Goal: Task Accomplishment & Management: Complete application form

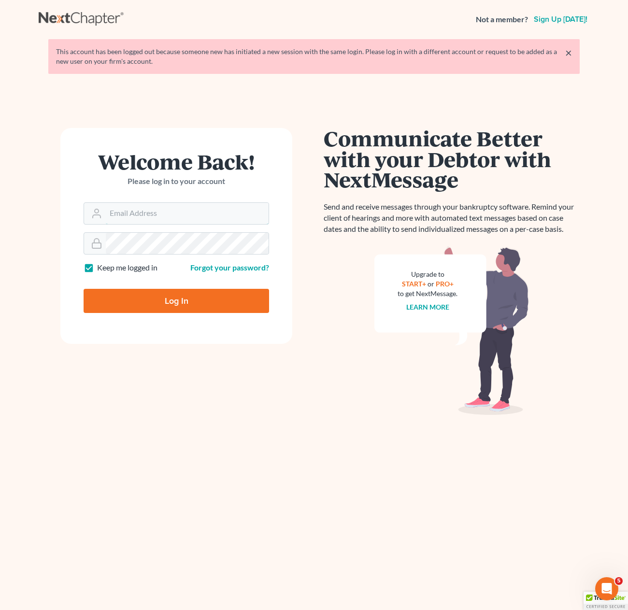
type input "[PERSON_NAME][EMAIL_ADDRESS][DOMAIN_NAME]"
click at [163, 298] on input "Log In" at bounding box center [177, 301] width 186 height 24
type input "Thinking..."
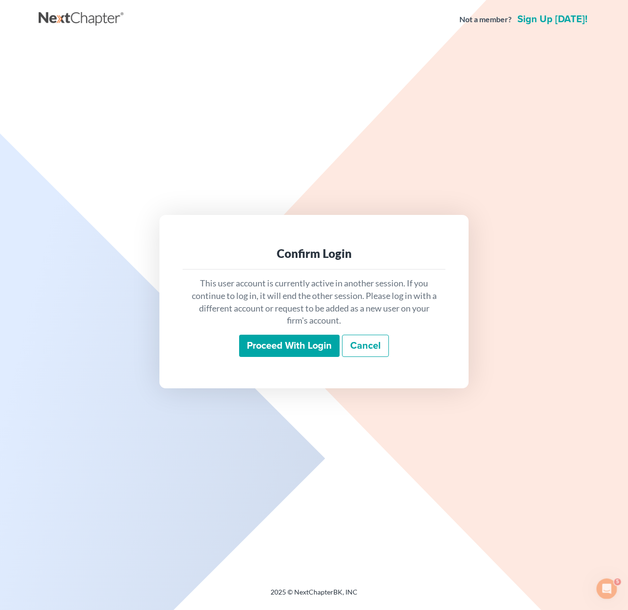
drag, startPoint x: 272, startPoint y: 355, endPoint x: 292, endPoint y: 347, distance: 21.5
click at [272, 353] on input "Proceed with login" at bounding box center [289, 346] width 101 height 22
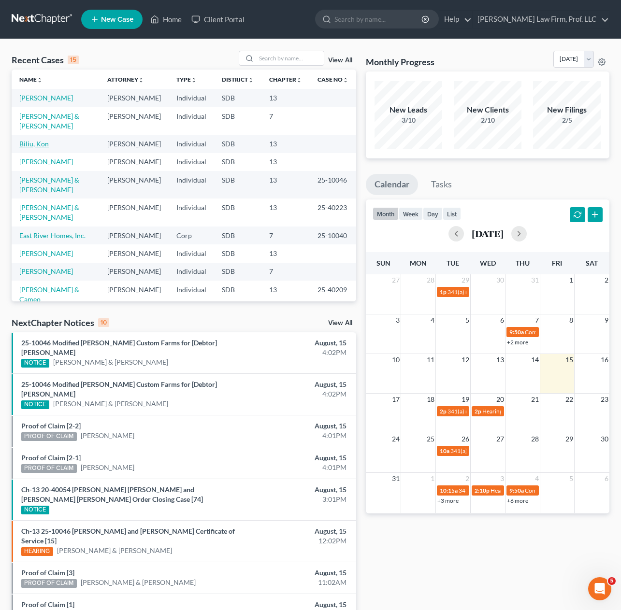
drag, startPoint x: 37, startPoint y: 135, endPoint x: 169, endPoint y: 151, distance: 132.9
click at [37, 140] on link "Biliu, Kon" at bounding box center [33, 144] width 29 height 8
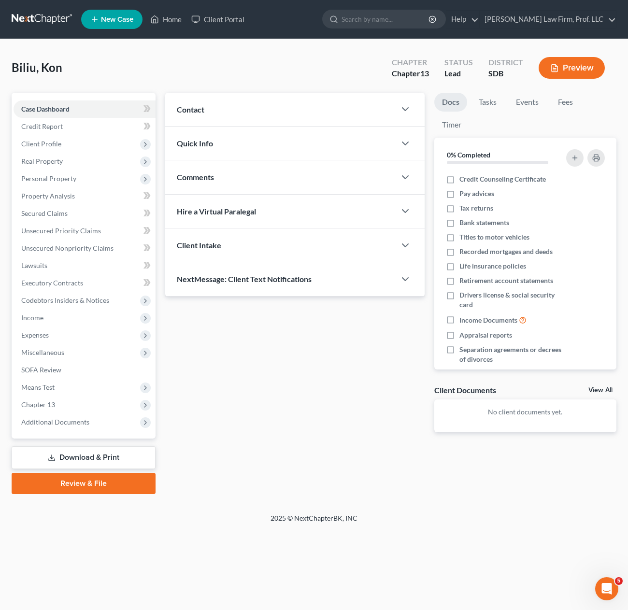
drag, startPoint x: 310, startPoint y: 448, endPoint x: 246, endPoint y: 389, distance: 87.6
click at [310, 448] on div "Updates & News × Contact New Contact Quick Info Status Discharged Discharged & …" at bounding box center [294, 270] width 269 height 355
click at [36, 317] on span "Income" at bounding box center [32, 318] width 22 height 8
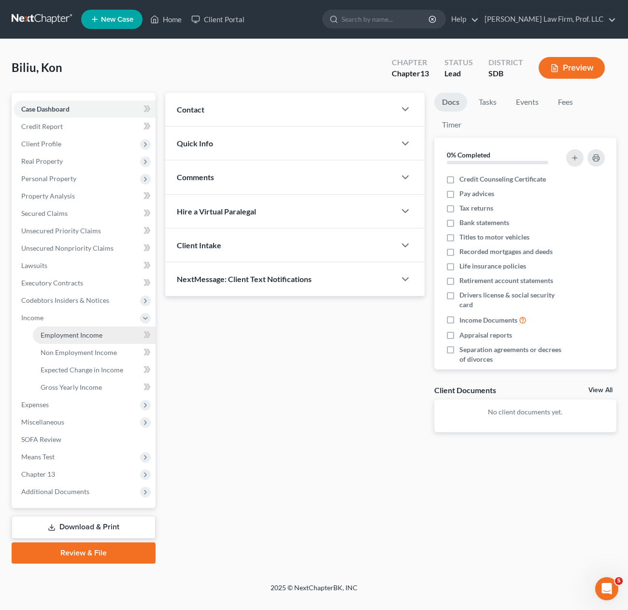
click at [91, 334] on span "Employment Income" at bounding box center [72, 335] width 62 height 8
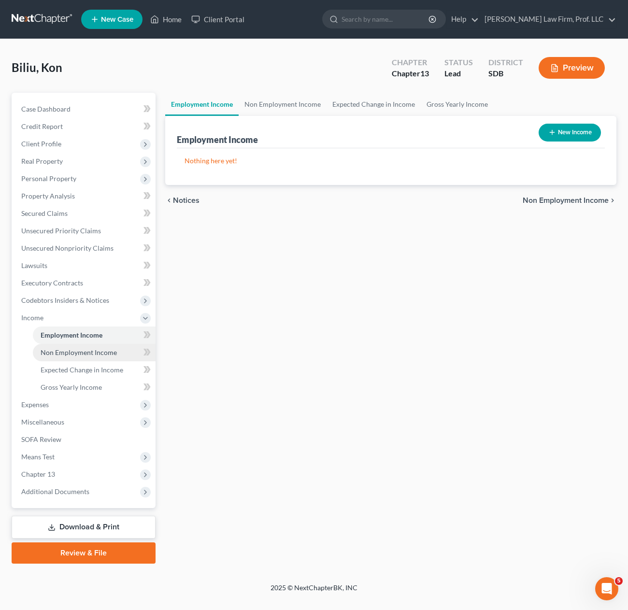
click at [86, 353] on span "Non Employment Income" at bounding box center [79, 353] width 76 height 8
click at [362, 355] on div "Employment Income Non Employment Income Expected Change in Income Gross Yearly …" at bounding box center [390, 328] width 461 height 471
click at [362, 357] on div "Employment Income Non Employment Income Expected Change in Income Gross Yearly …" at bounding box center [390, 328] width 461 height 471
click at [375, 370] on div "Employment Income Non Employment Income Expected Change in Income Gross Yearly …" at bounding box center [390, 328] width 461 height 471
click at [576, 134] on button "New Income" at bounding box center [570, 133] width 62 height 18
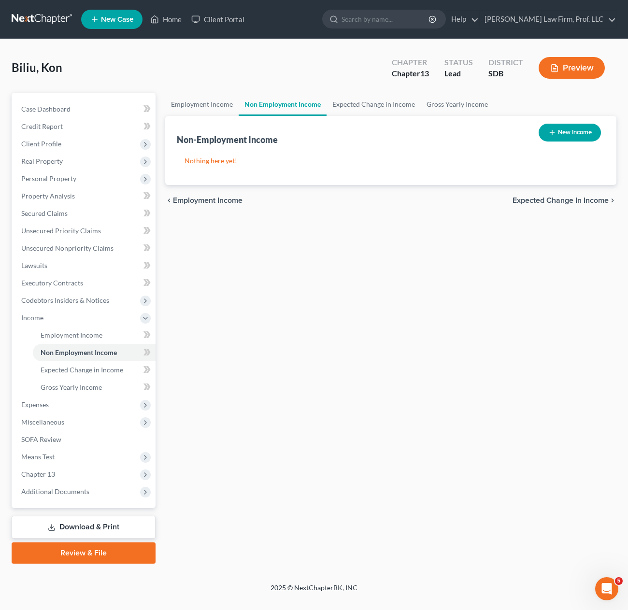
select select "0"
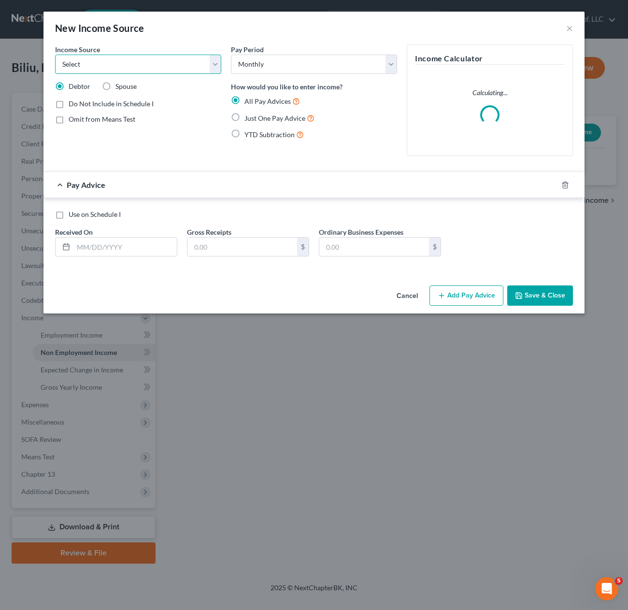
click at [135, 63] on select "Select Unemployment Disability (from employer) Pension Retirement Social Securi…" at bounding box center [138, 64] width 166 height 19
drag, startPoint x: 142, startPoint y: 66, endPoint x: 152, endPoint y: 61, distance: 11.2
click at [142, 66] on select "Select Unemployment Disability (from employer) Pension Retirement Social Securi…" at bounding box center [138, 64] width 166 height 19
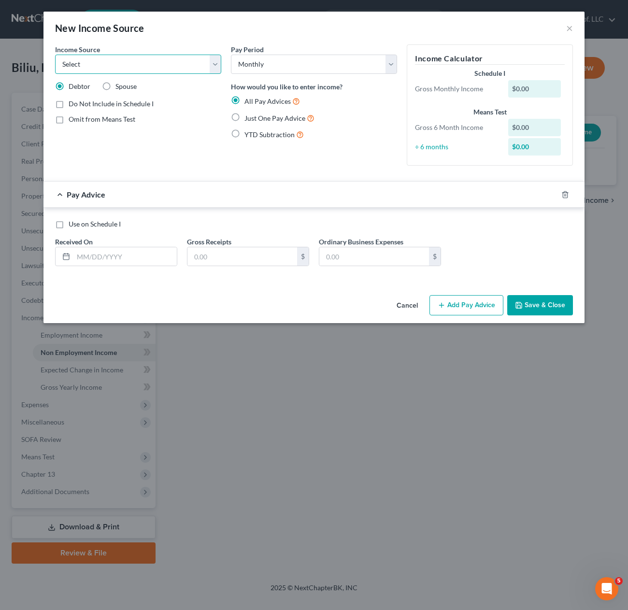
click at [189, 70] on select "Select Unemployment Disability (from employer) Pension Retirement Social Securi…" at bounding box center [138, 64] width 166 height 19
select select "3"
click at [55, 55] on select "Select Unemployment Disability (from employer) Pension Retirement Social Securi…" at bounding box center [138, 64] width 166 height 19
click at [194, 153] on div "Income Source * Select Unemployment Disability (from employer) Pension Retireme…" at bounding box center [138, 108] width 176 height 129
click at [310, 136] on div "YTD Subtraction" at bounding box center [314, 134] width 166 height 11
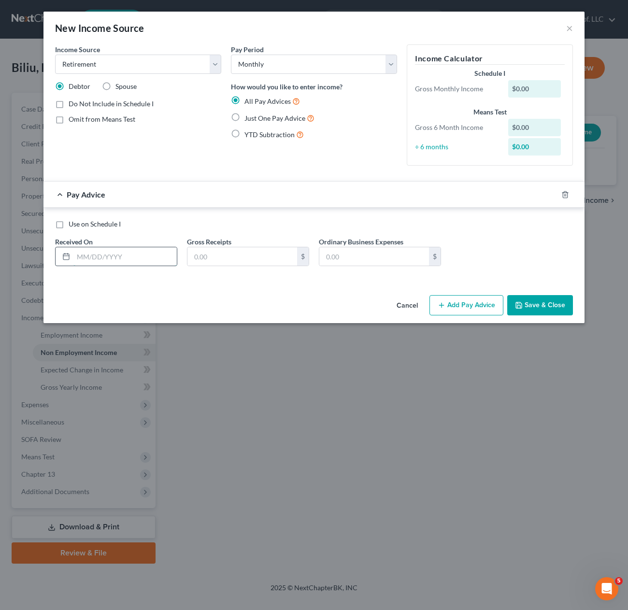
click at [113, 256] on input "text" at bounding box center [124, 256] width 103 height 18
click at [287, 119] on span "Just One Pay Advice" at bounding box center [275, 118] width 61 height 8
click at [255, 119] on input "Just One Pay Advice" at bounding box center [251, 116] width 6 height 6
radio input "true"
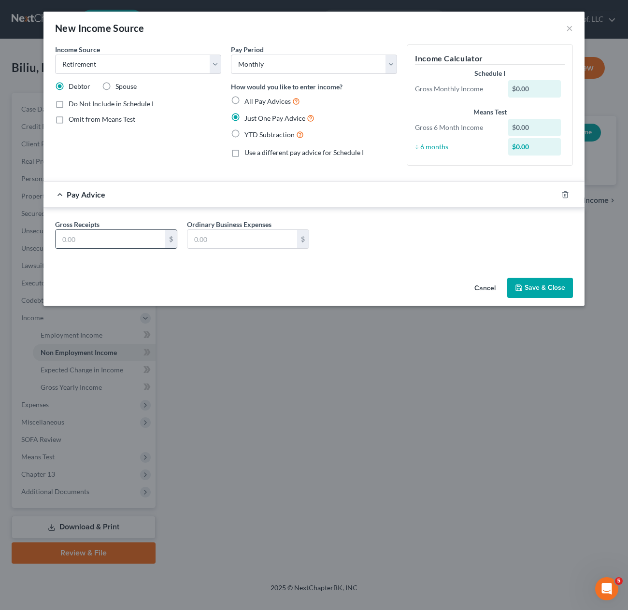
click at [112, 242] on input "text" at bounding box center [111, 239] width 110 height 18
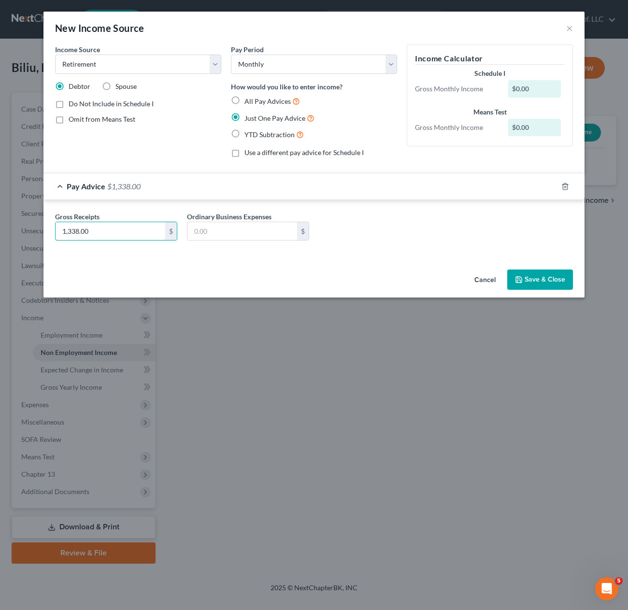
type input "1,338.00"
click at [397, 272] on div "Cancel Save & Close" at bounding box center [314, 282] width 541 height 32
click at [392, 260] on div "Income Source * Select Unemployment Disability (from employer) Pension Retireme…" at bounding box center [314, 154] width 541 height 221
click at [157, 261] on div "Income Source * Select Unemployment Disability (from employer) Pension Retireme…" at bounding box center [314, 154] width 541 height 221
click at [166, 145] on div "Income Source * Select Unemployment Disability (from employer) Pension Retireme…" at bounding box center [138, 104] width 176 height 121
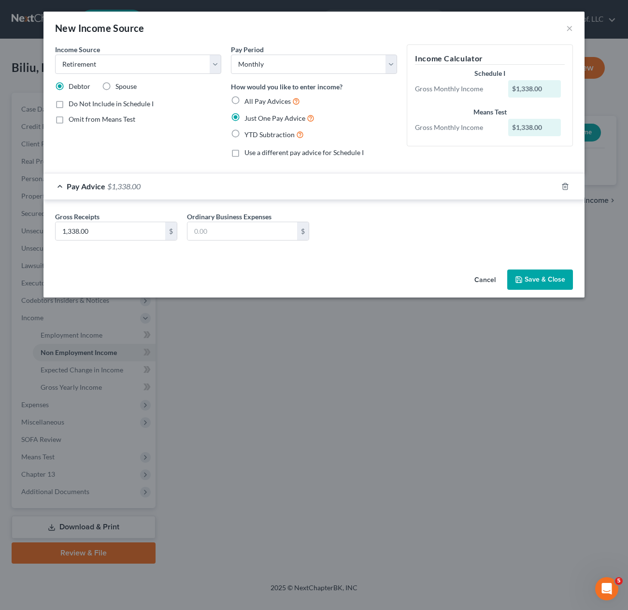
click at [545, 286] on button "Save & Close" at bounding box center [541, 280] width 66 height 20
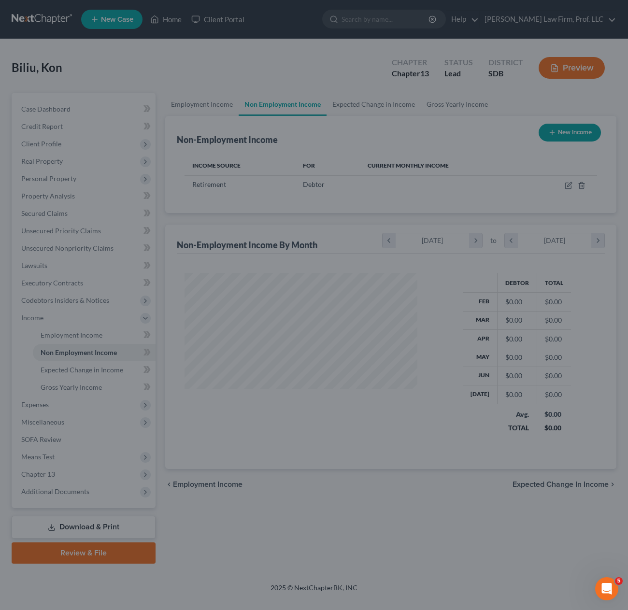
scroll to position [174, 252]
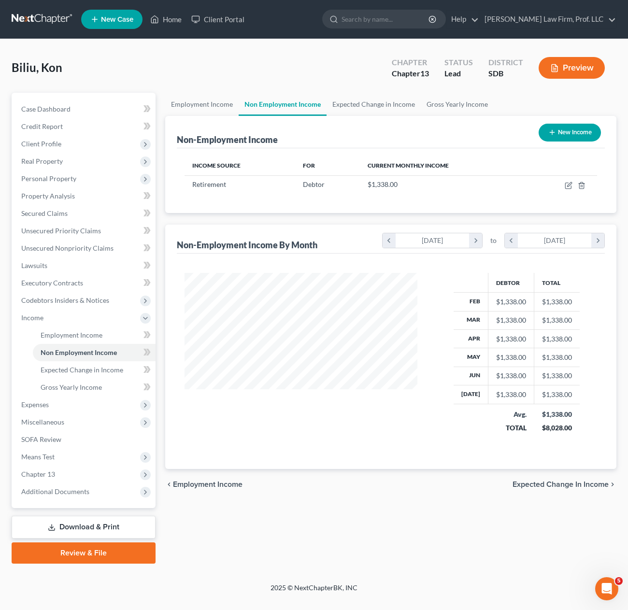
click at [575, 129] on button "New Income" at bounding box center [570, 133] width 62 height 18
select select "0"
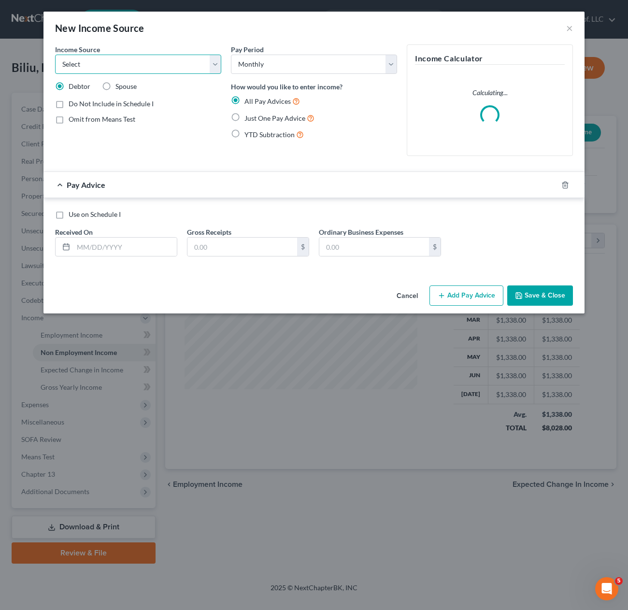
click at [140, 65] on select "Select Unemployment Disability (from employer) Pension Retirement Social Securi…" at bounding box center [138, 64] width 166 height 19
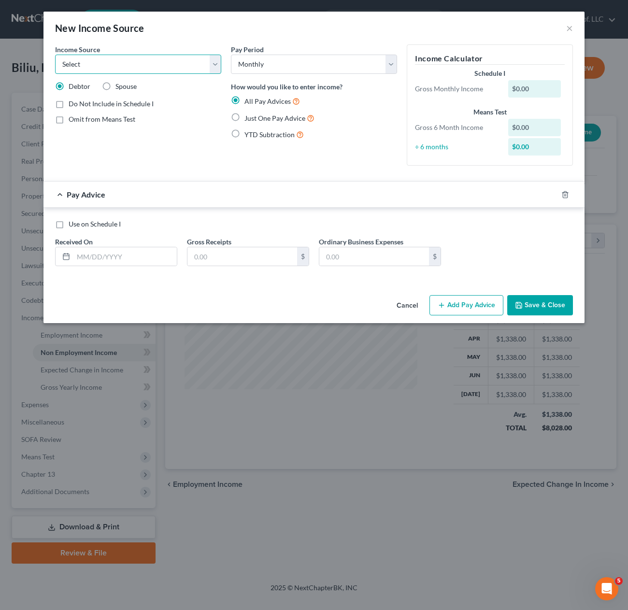
select select "13"
click at [55, 55] on select "Select Unemployment Disability (from employer) Pension Retirement Social Securi…" at bounding box center [138, 64] width 166 height 19
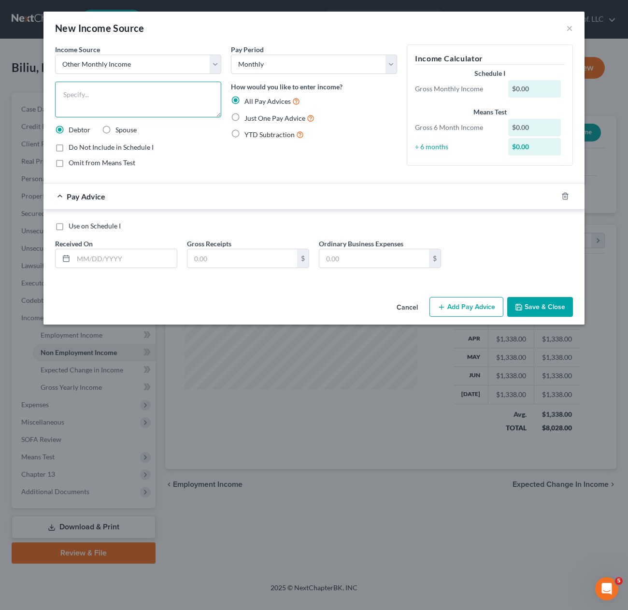
click at [127, 88] on textarea at bounding box center [138, 100] width 166 height 36
type textarea "VA Income"
click at [272, 123] on label "Just One Pay Advice" at bounding box center [280, 118] width 70 height 11
click at [255, 119] on input "Just One Pay Advice" at bounding box center [251, 116] width 6 height 6
radio input "true"
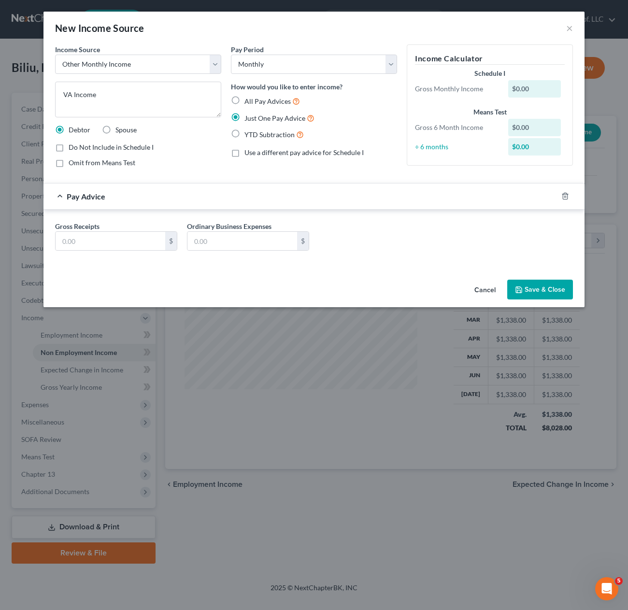
click at [110, 254] on div "Gross Receipts $ Ordinary Business Expenses $" at bounding box center [314, 239] width 528 height 37
drag, startPoint x: 112, startPoint y: 246, endPoint x: 130, endPoint y: 243, distance: 18.0
click at [112, 246] on input "text" at bounding box center [111, 241] width 110 height 18
type input "4,387.55"
click at [554, 286] on button "Save & Close" at bounding box center [541, 290] width 66 height 20
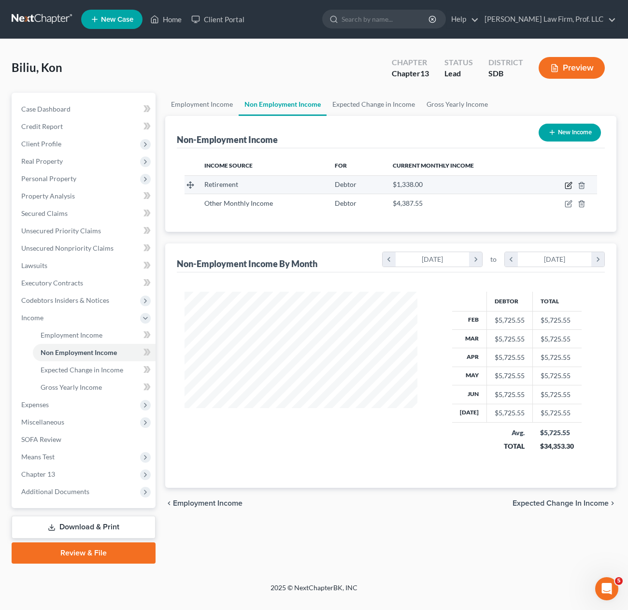
click at [567, 186] on icon "button" at bounding box center [569, 186] width 8 height 8
select select "3"
select select "0"
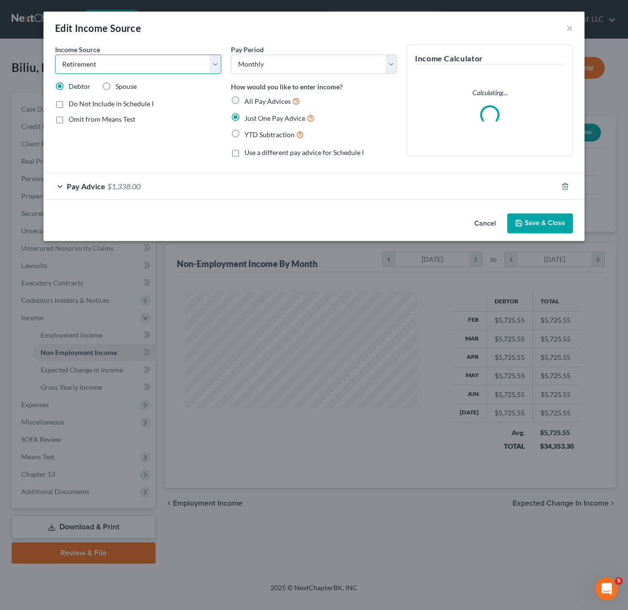
click at [123, 69] on select "Select Unemployment Disability (from employer) Pension Retirement Social Securi…" at bounding box center [138, 64] width 166 height 19
select select "13"
click at [55, 55] on select "Select Unemployment Disability (from employer) Pension Retirement Social Securi…" at bounding box center [138, 64] width 166 height 19
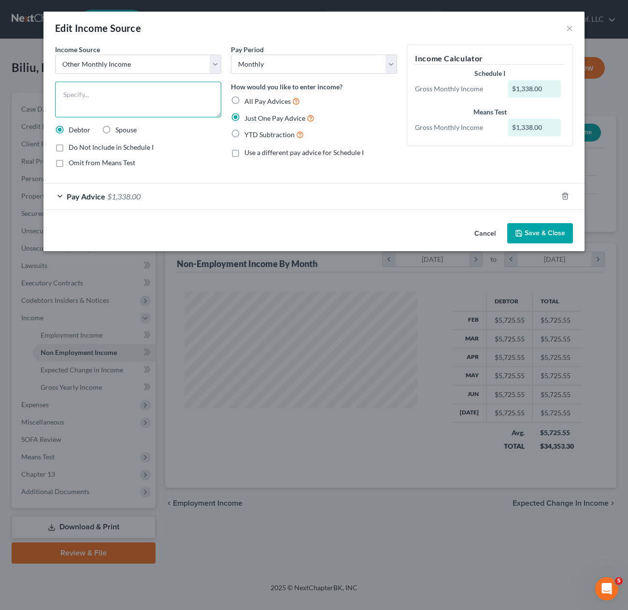
click at [171, 101] on textarea at bounding box center [138, 100] width 166 height 36
click at [119, 112] on textarea at bounding box center [138, 100] width 166 height 36
type textarea "D"
type textarea "U.S. Military Retirement Pay - DoD"
click at [537, 234] on button "Save & Close" at bounding box center [541, 233] width 66 height 20
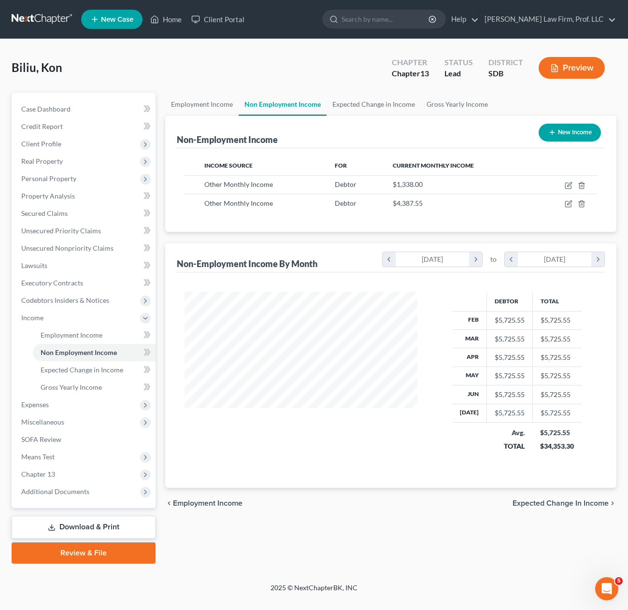
click at [565, 122] on div "New Income" at bounding box center [570, 133] width 70 height 26
click at [567, 131] on button "New Income" at bounding box center [570, 133] width 62 height 18
select select "0"
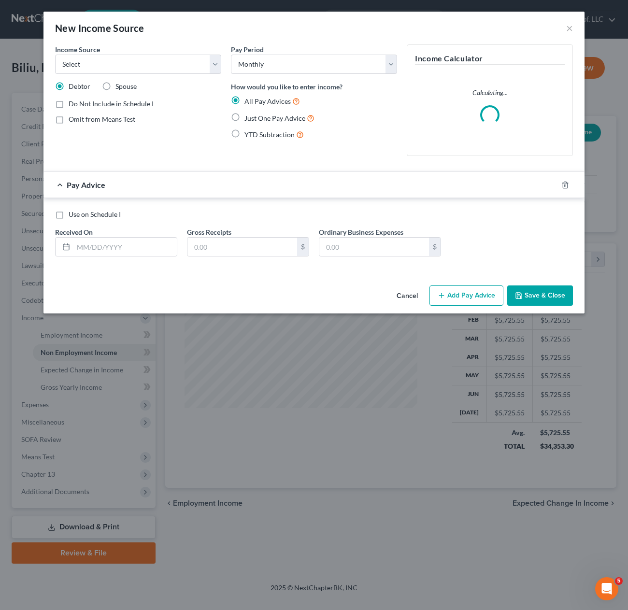
click at [161, 74] on div "Income Source * Select Unemployment Disability (from employer) Pension Retireme…" at bounding box center [138, 103] width 176 height 119
click at [195, 64] on select "Select Unemployment Disability (from employer) Pension Retirement Social Securi…" at bounding box center [138, 64] width 166 height 19
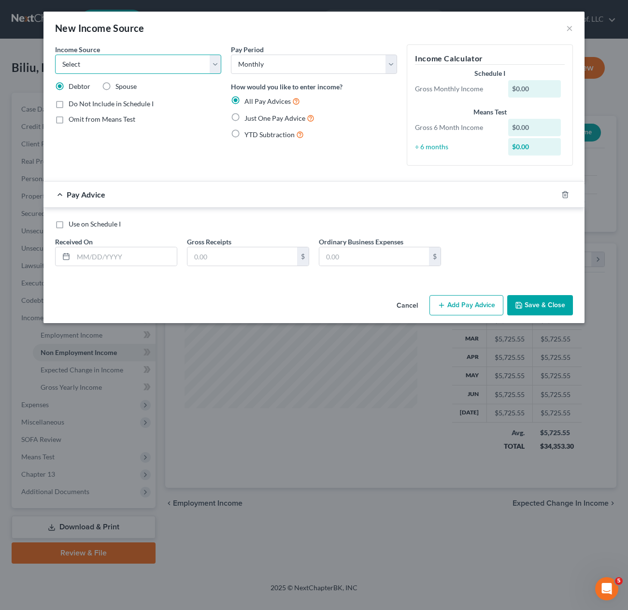
select select "4"
click at [55, 55] on select "Select Unemployment Disability (from employer) Pension Retirement Social Securi…" at bounding box center [138, 64] width 166 height 19
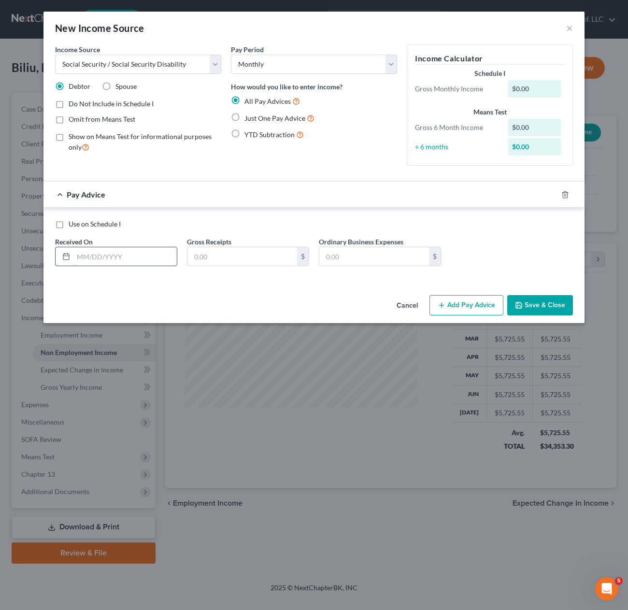
click at [103, 265] on input "text" at bounding box center [124, 256] width 103 height 18
click at [86, 258] on input "text" at bounding box center [124, 256] width 103 height 18
type input "5"
type input "8"
type input "7/1/2025"
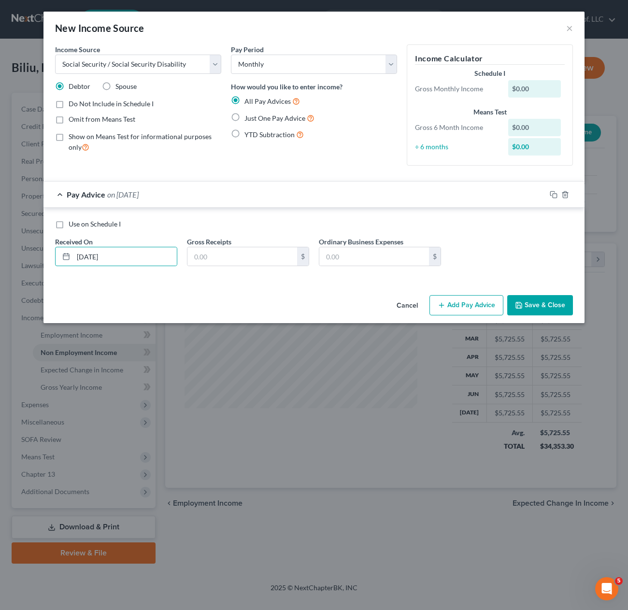
click at [282, 116] on span "Just One Pay Advice" at bounding box center [275, 118] width 61 height 8
click at [255, 116] on input "Just One Pay Advice" at bounding box center [251, 116] width 6 height 6
radio input "true"
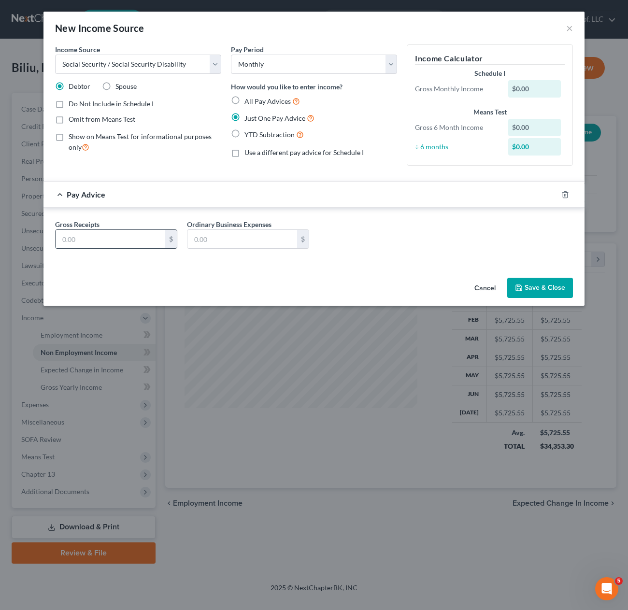
click at [105, 239] on input "text" at bounding box center [111, 239] width 110 height 18
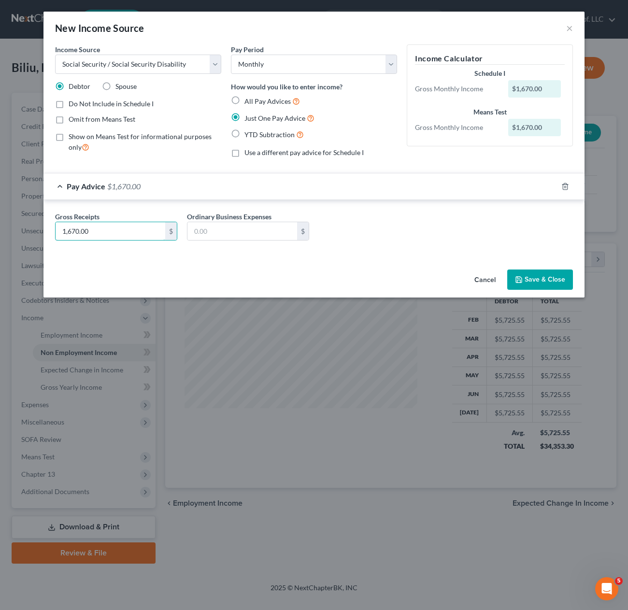
type input "1,670.00"
click at [550, 280] on button "Save & Close" at bounding box center [541, 280] width 66 height 20
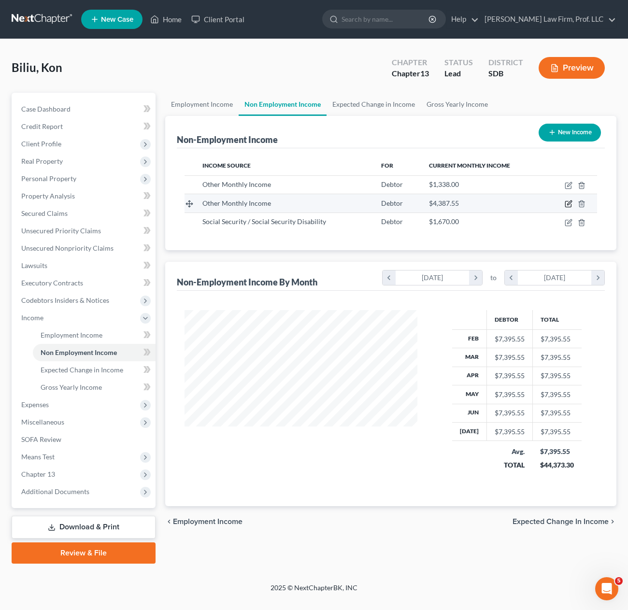
click at [567, 202] on icon "button" at bounding box center [569, 205] width 6 height 6
select select "13"
select select "0"
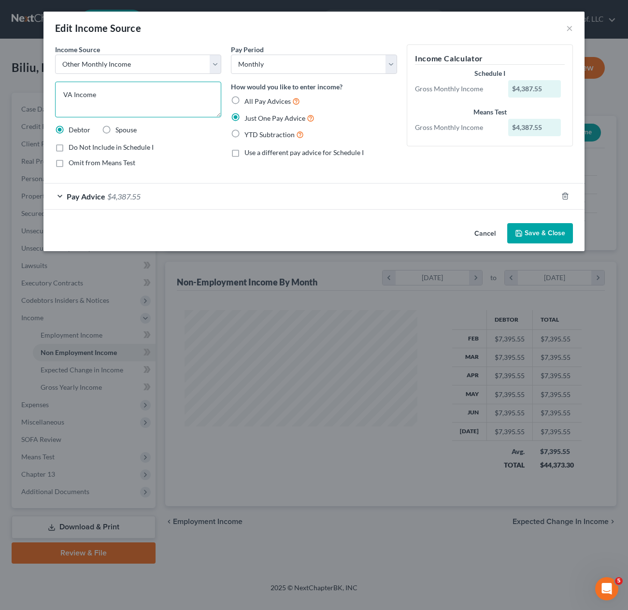
click at [148, 89] on textarea "VA Income" at bounding box center [138, 100] width 166 height 36
click at [139, 102] on textarea "VA Income" at bounding box center [138, 100] width 166 height 36
type textarea "VA Benefits"
click at [537, 230] on button "Save & Close" at bounding box center [541, 233] width 66 height 20
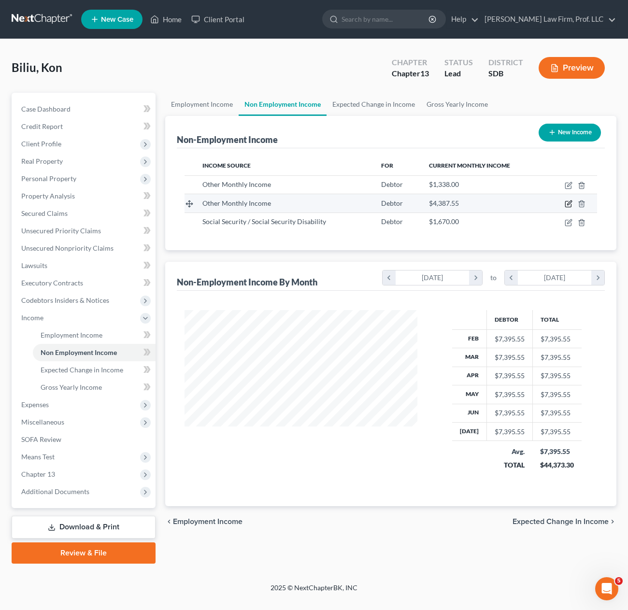
click at [569, 204] on icon "button" at bounding box center [569, 204] width 8 height 8
select select "13"
select select "0"
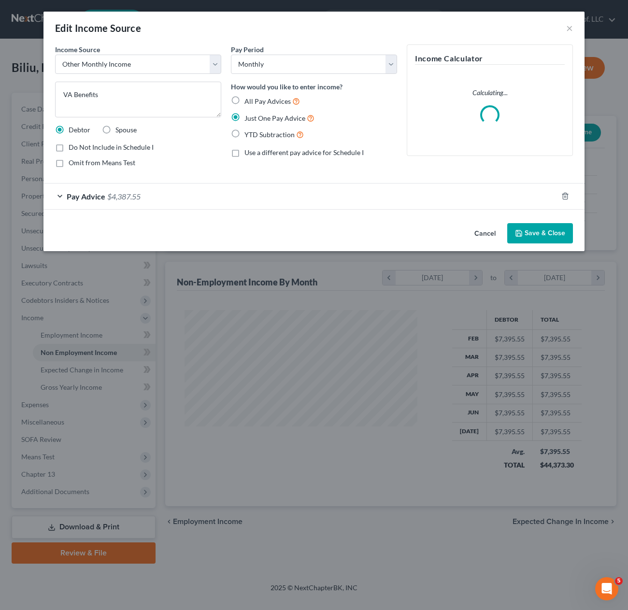
click at [112, 198] on span "$4,387.55" at bounding box center [123, 196] width 33 height 9
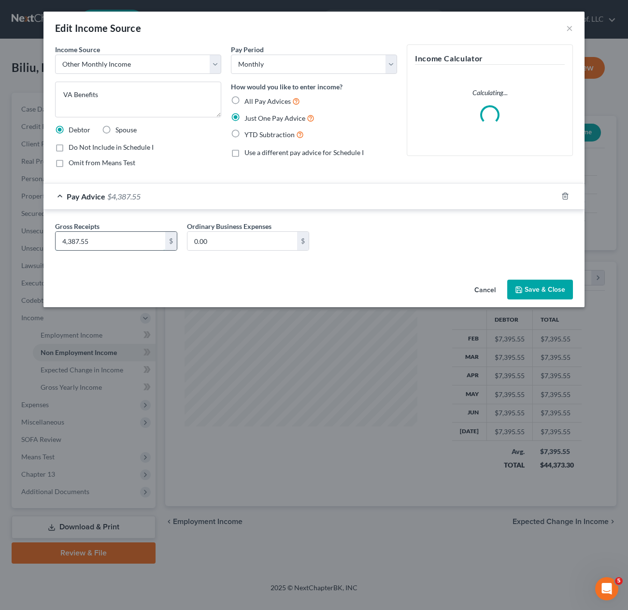
click at [71, 238] on input "4,387.55" at bounding box center [111, 241] width 110 height 18
click at [71, 241] on input "4,387.55" at bounding box center [111, 241] width 110 height 18
click at [86, 238] on input "4,387.55" at bounding box center [111, 241] width 110 height 18
click at [74, 244] on input "4,387.55" at bounding box center [111, 241] width 110 height 18
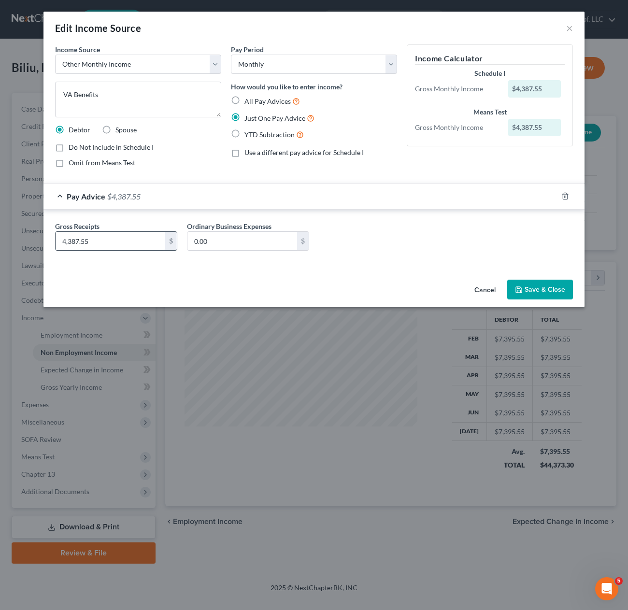
click at [78, 240] on input "4,387.55" at bounding box center [111, 241] width 110 height 18
type input "4,443.55"
click at [542, 284] on button "Save & Close" at bounding box center [541, 290] width 66 height 20
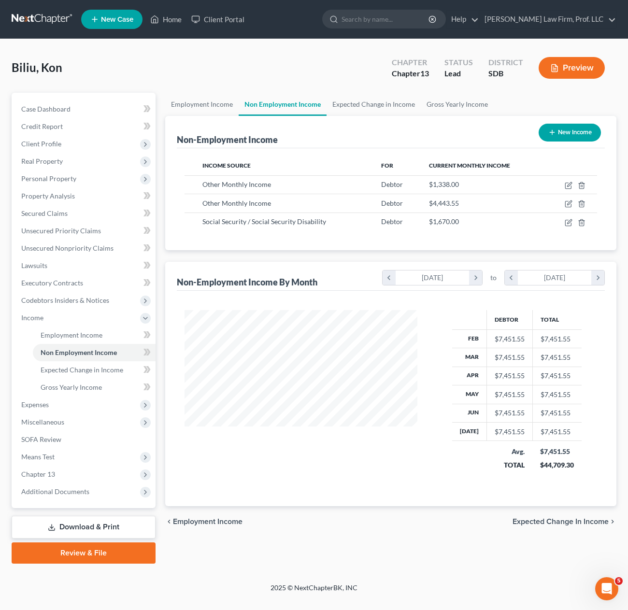
click at [299, 252] on div "Non-Employment Income New Income Income Source For Current Monthly Income Other…" at bounding box center [390, 311] width 451 height 391
